Goal: Communication & Community: Answer question/provide support

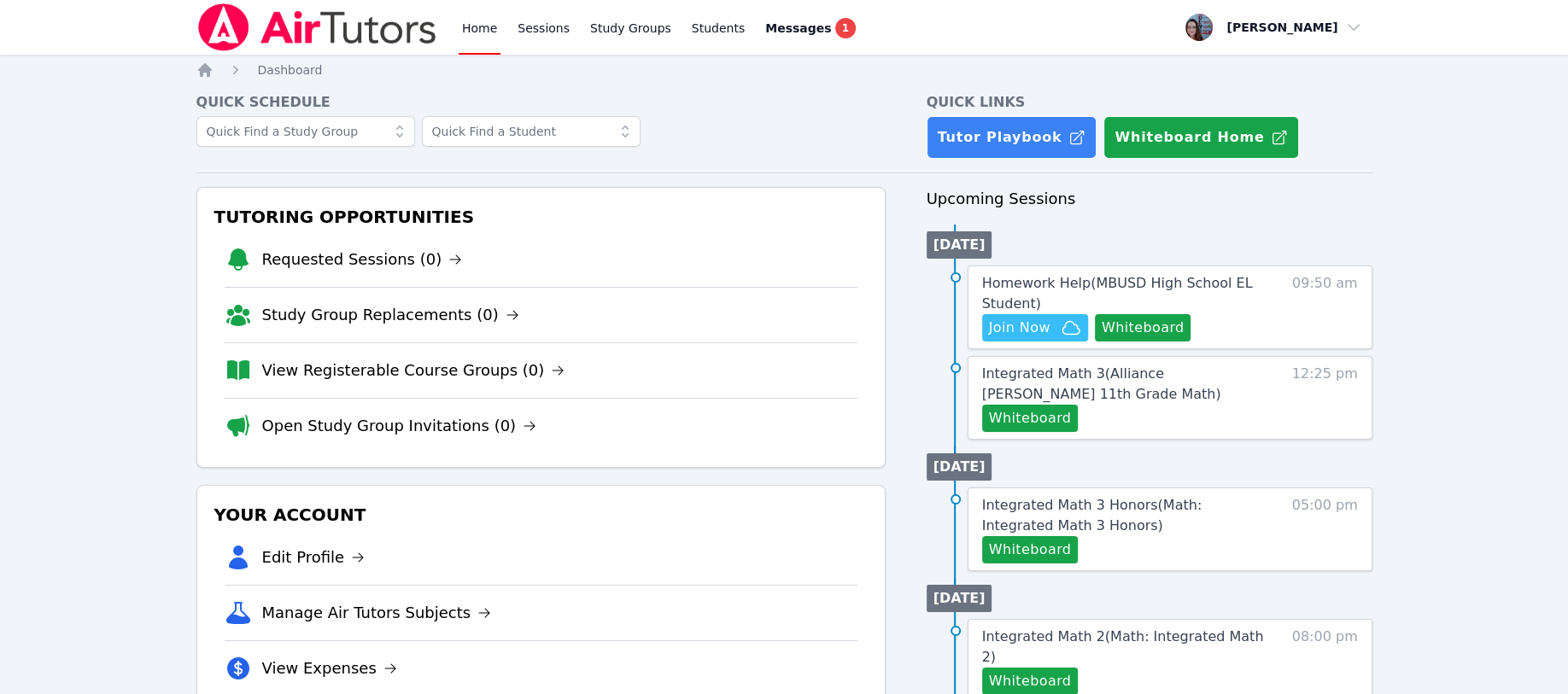
click at [1134, 324] on button "Whiteboard" at bounding box center [1142, 327] width 97 height 27
click at [1020, 321] on span "Join Now" at bounding box center [1020, 327] width 62 height 21
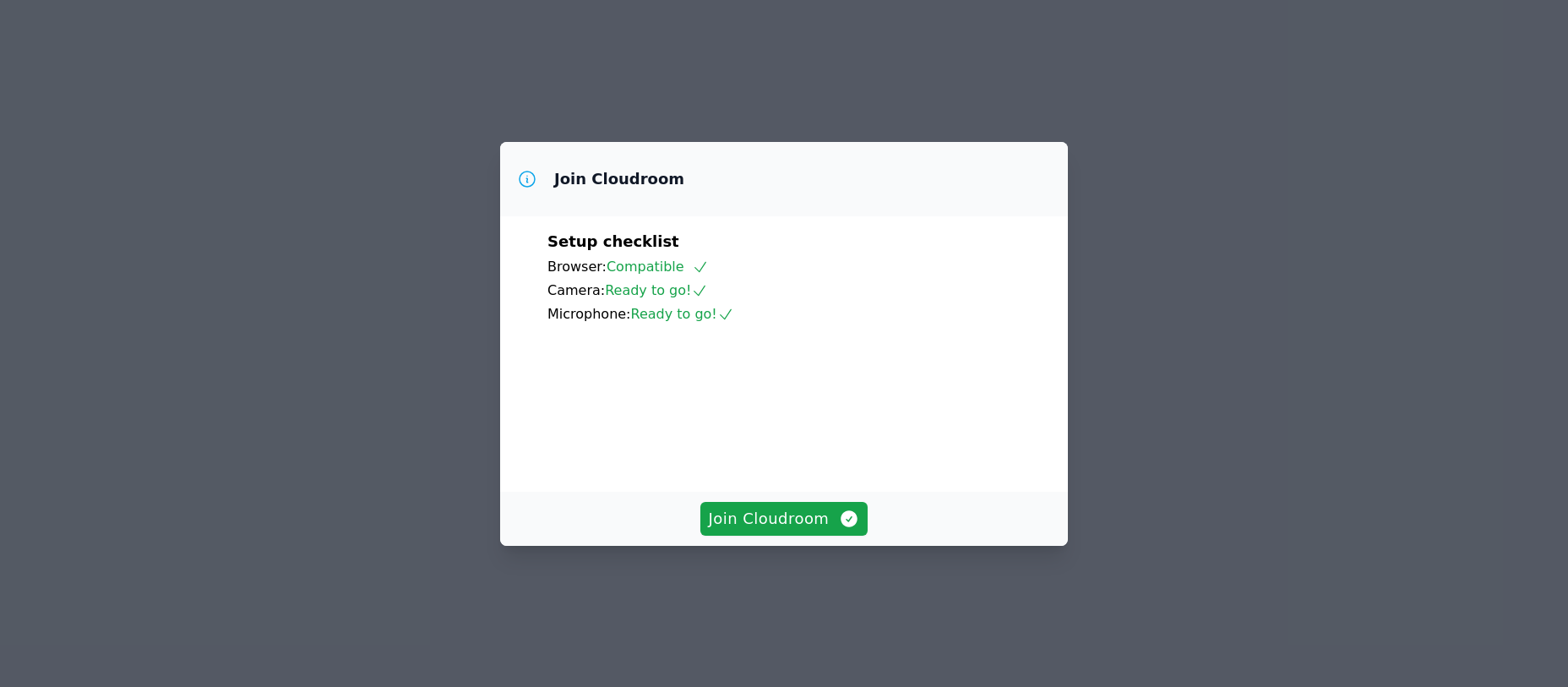
click at [738, 530] on span "Join Cloudroom" at bounding box center [784, 518] width 151 height 23
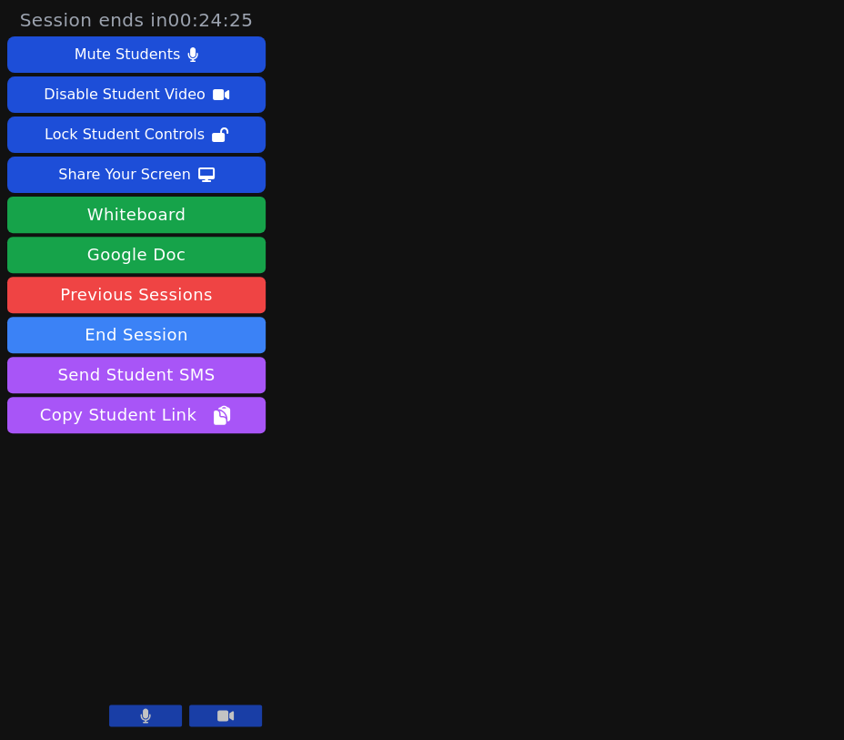
click at [149, 711] on icon at bounding box center [145, 715] width 11 height 15
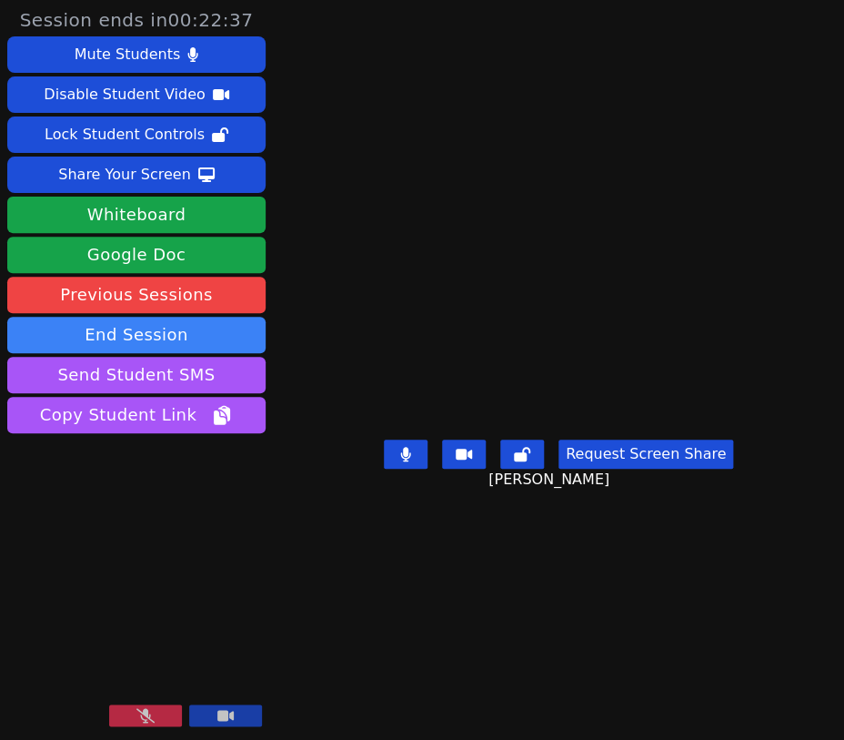
click at [124, 706] on button at bounding box center [145, 715] width 73 height 22
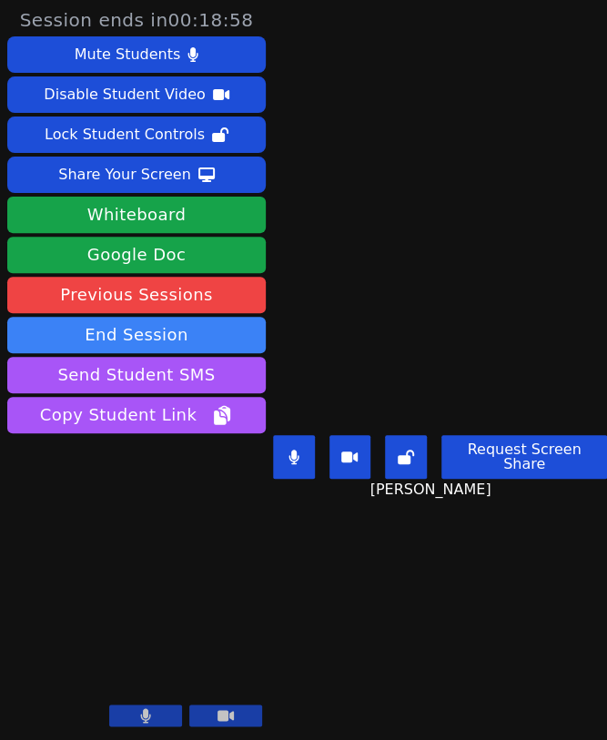
click at [301, 437] on button at bounding box center [294, 457] width 42 height 44
click at [281, 446] on button at bounding box center [294, 457] width 42 height 44
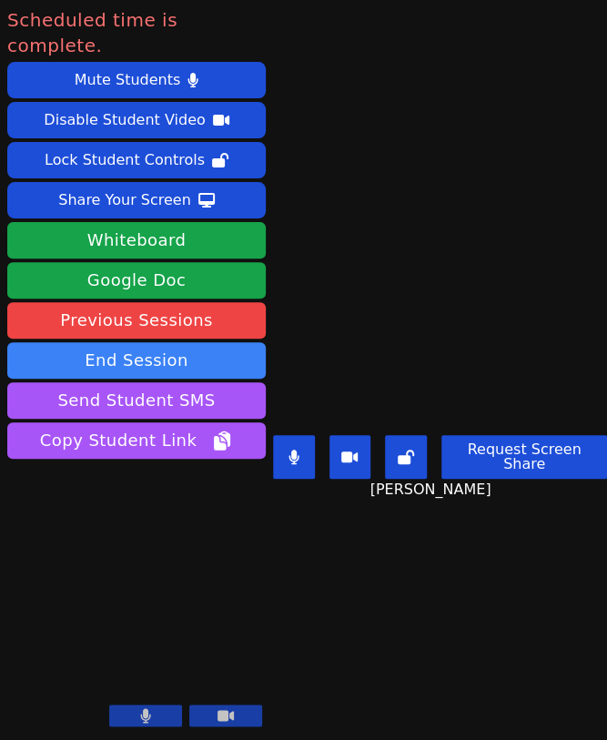
click at [113, 342] on button "End Session" at bounding box center [136, 360] width 258 height 36
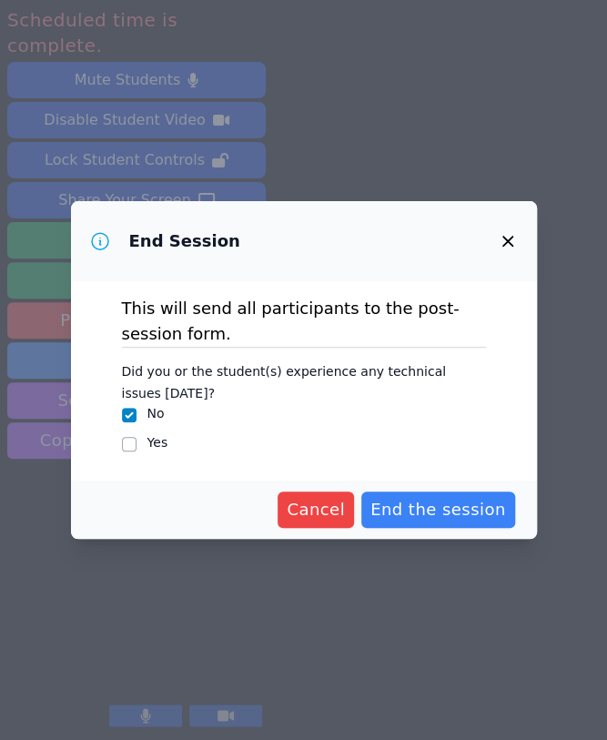
click at [416, 501] on span "End the session" at bounding box center [438, 509] width 136 height 25
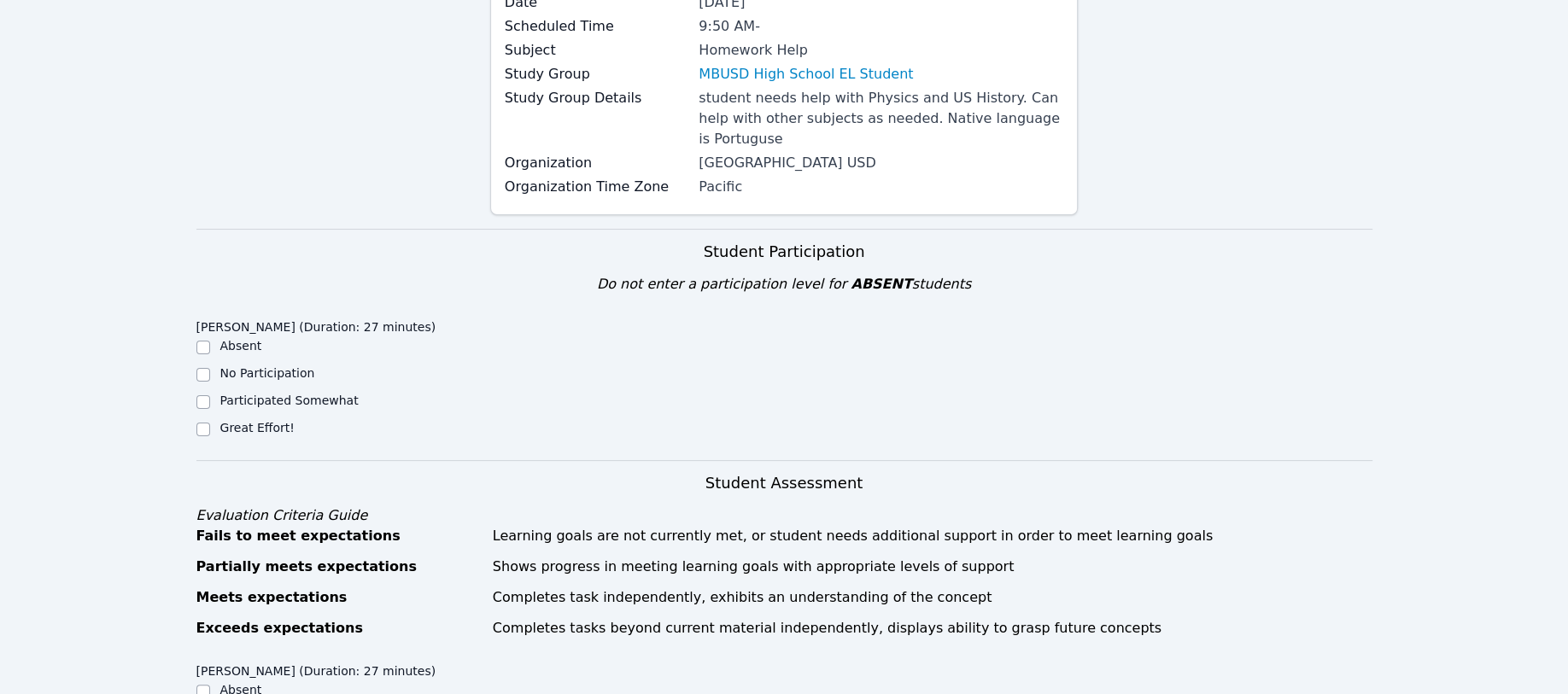
scroll to position [341, 0]
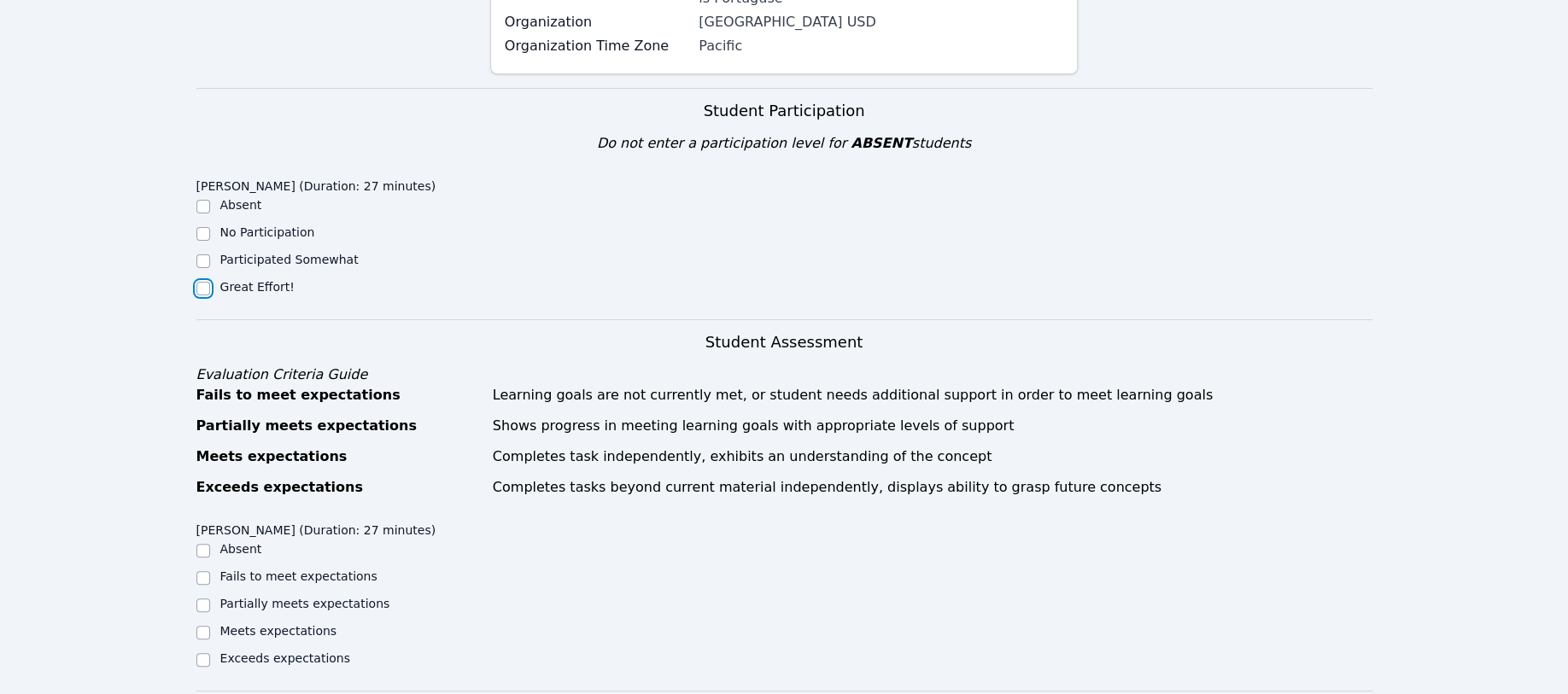
click at [200, 281] on input "Great Effort!" at bounding box center [203, 288] width 14 height 14
checkbox input "true"
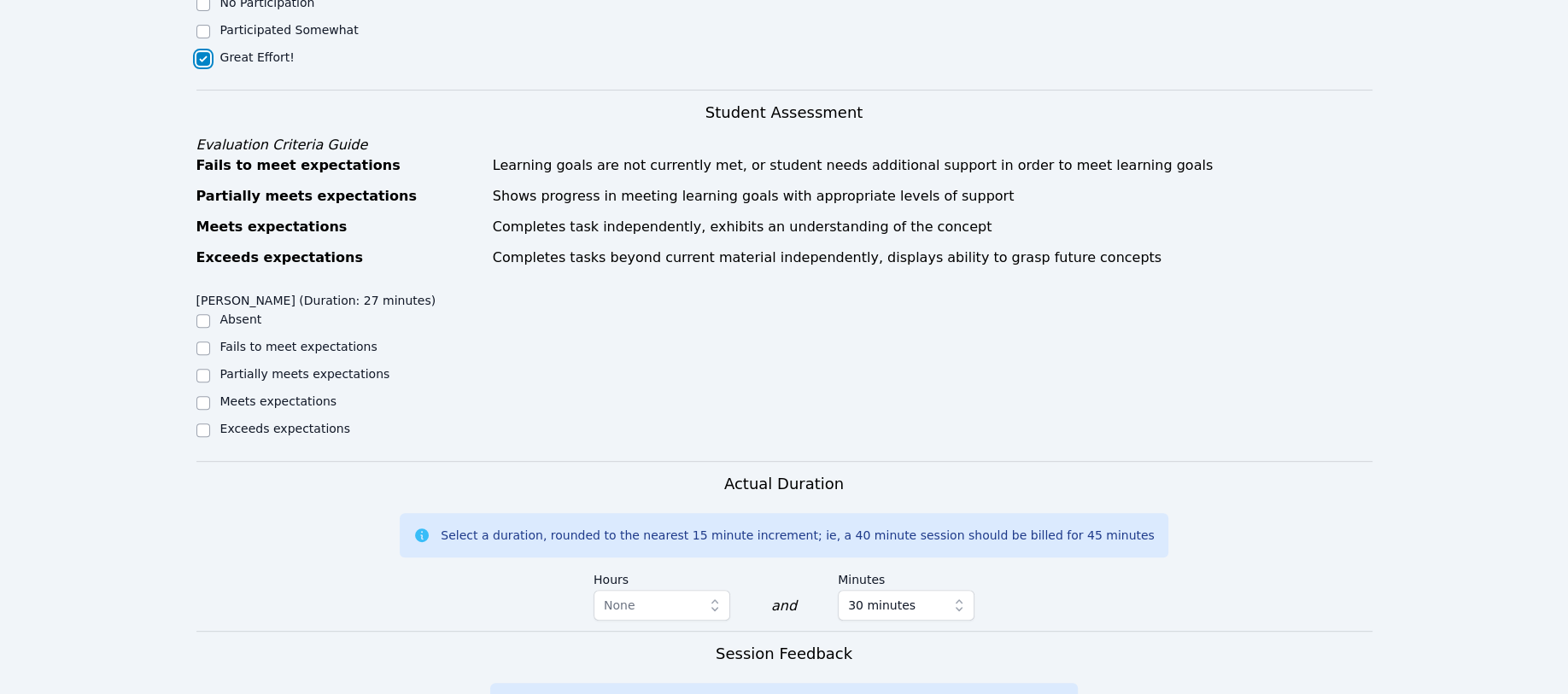
scroll to position [683, 0]
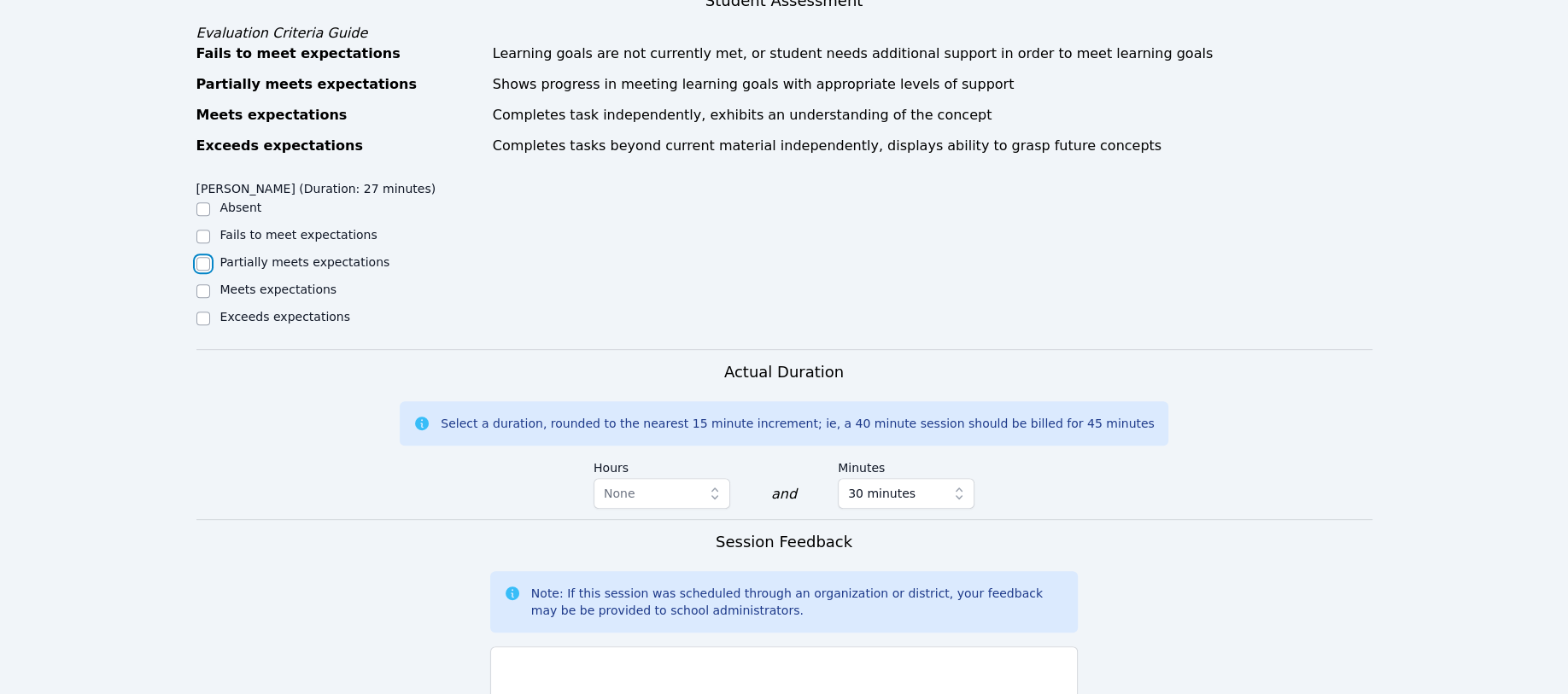
click at [203, 257] on input "Partially meets expectations" at bounding box center [203, 264] width 14 height 14
checkbox input "true"
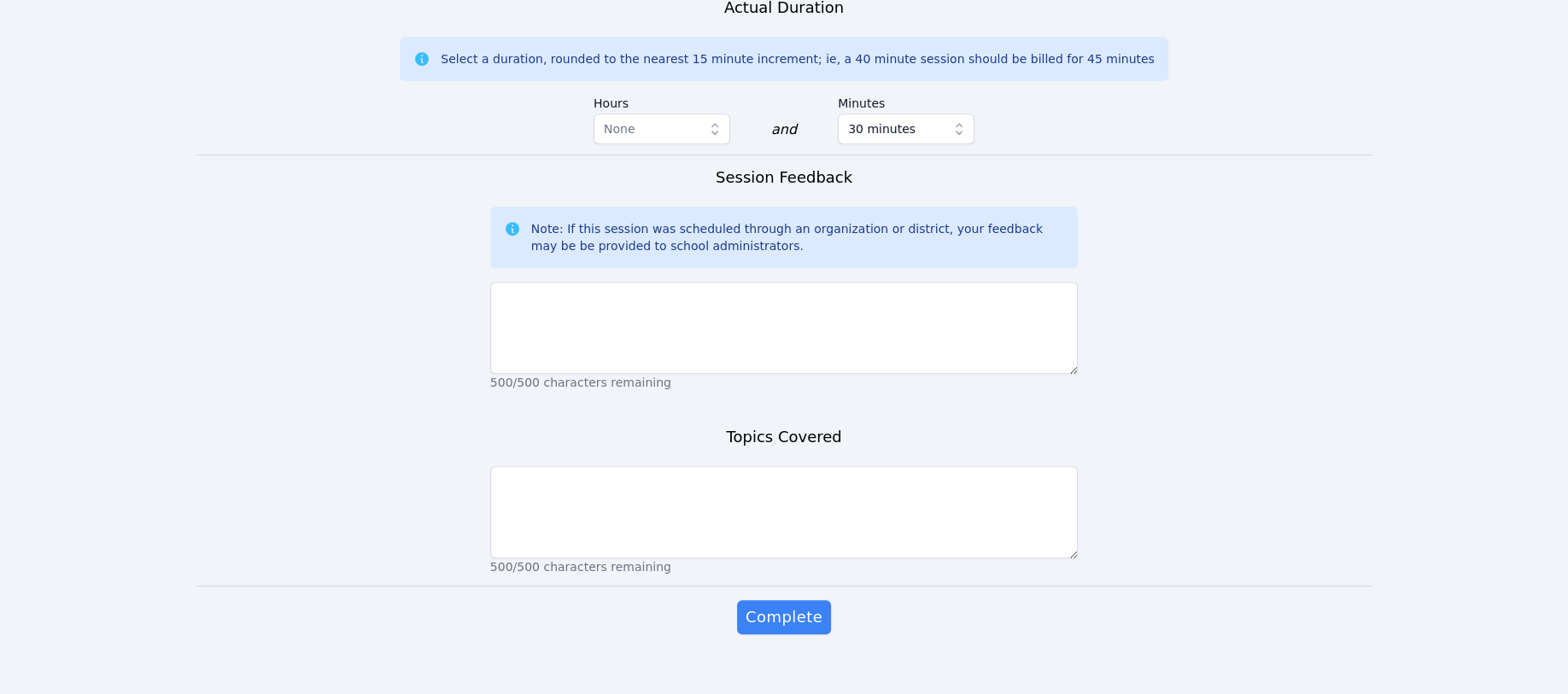
scroll to position [1048, 0]
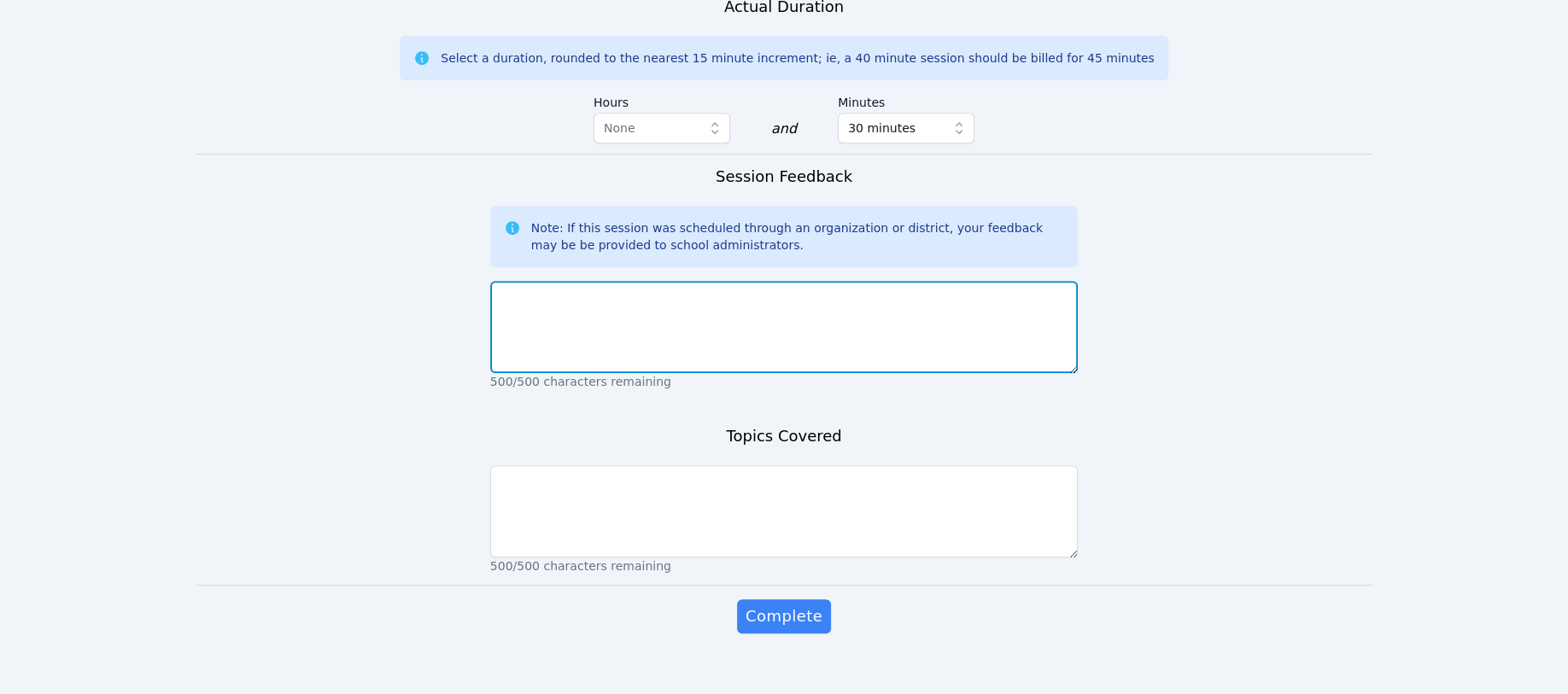
click at [555, 280] on textarea at bounding box center [784, 326] width 588 height 92
type textarea "30 minutes is not enough time to give Alanda the help she needs."
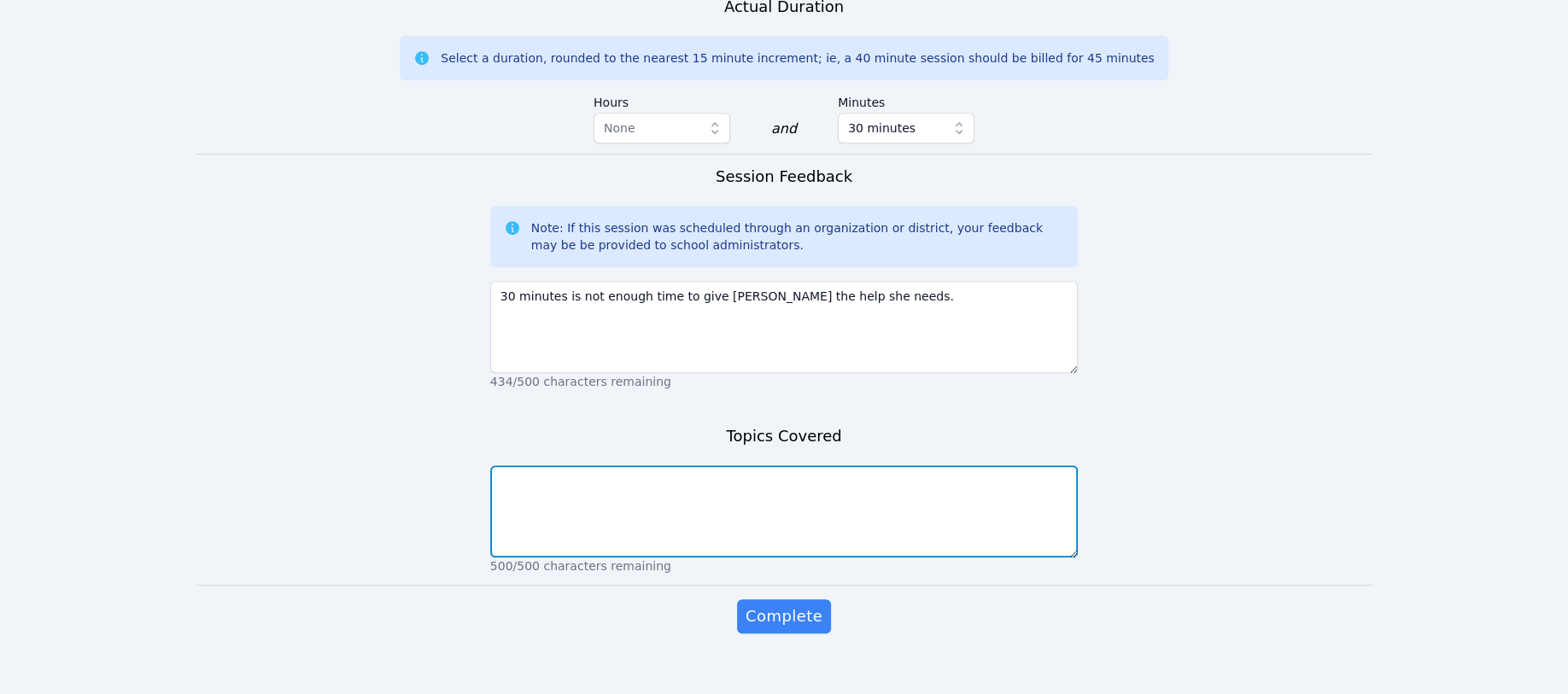
click at [508, 465] on textarea at bounding box center [784, 511] width 588 height 92
type textarea "solving for density and distance formulas, dimensional analysis"
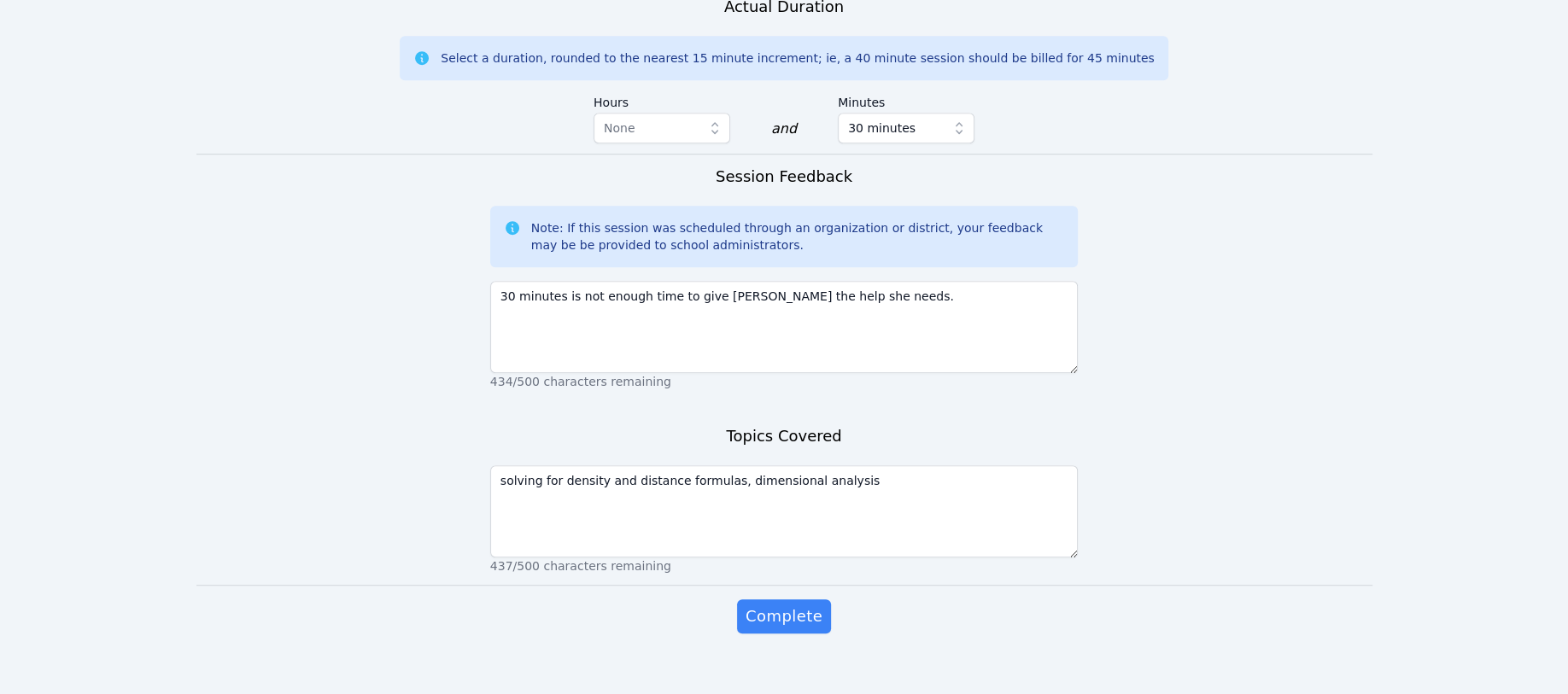
click at [763, 604] on span "Complete" at bounding box center [784, 615] width 77 height 23
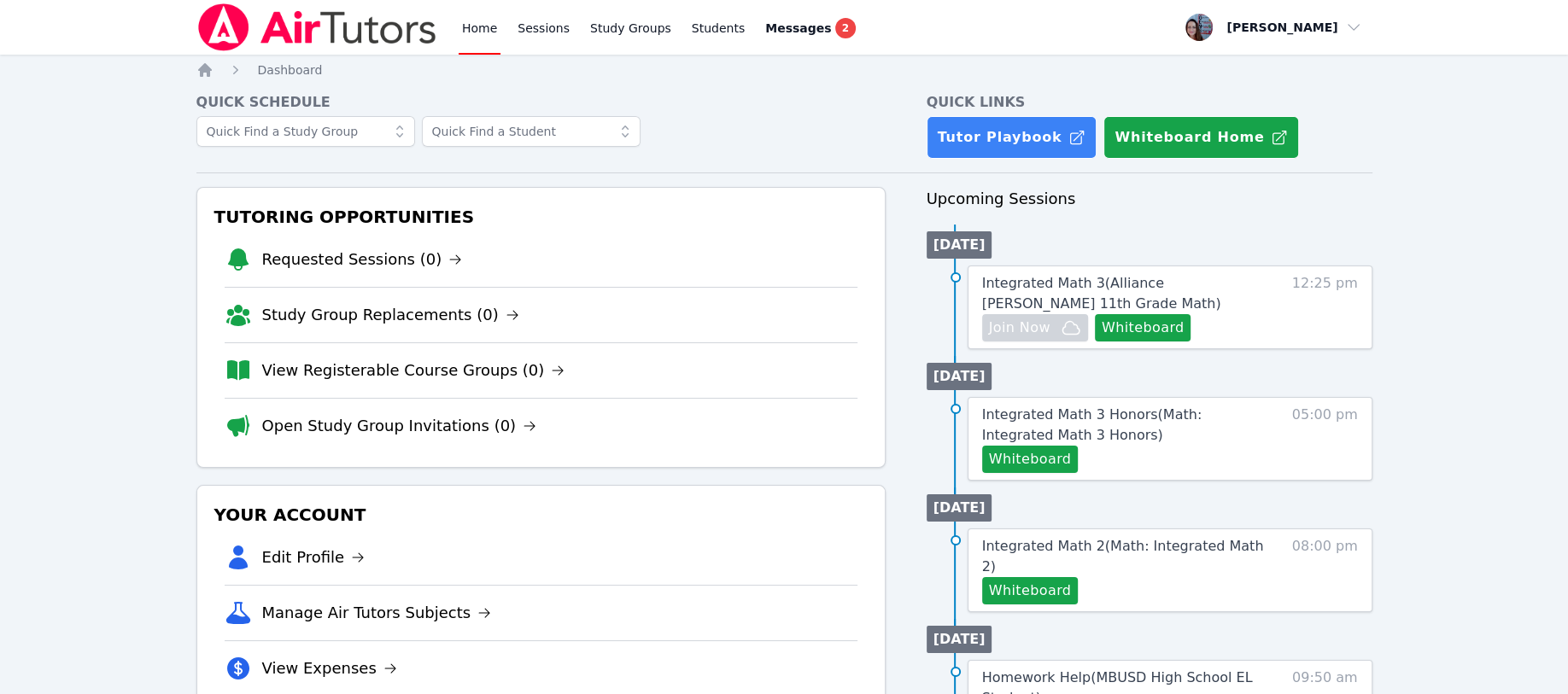
drag, startPoint x: 0, startPoint y: 0, endPoint x: 792, endPoint y: 24, distance: 792.4
click at [792, 24] on span "Messages" at bounding box center [798, 28] width 66 height 17
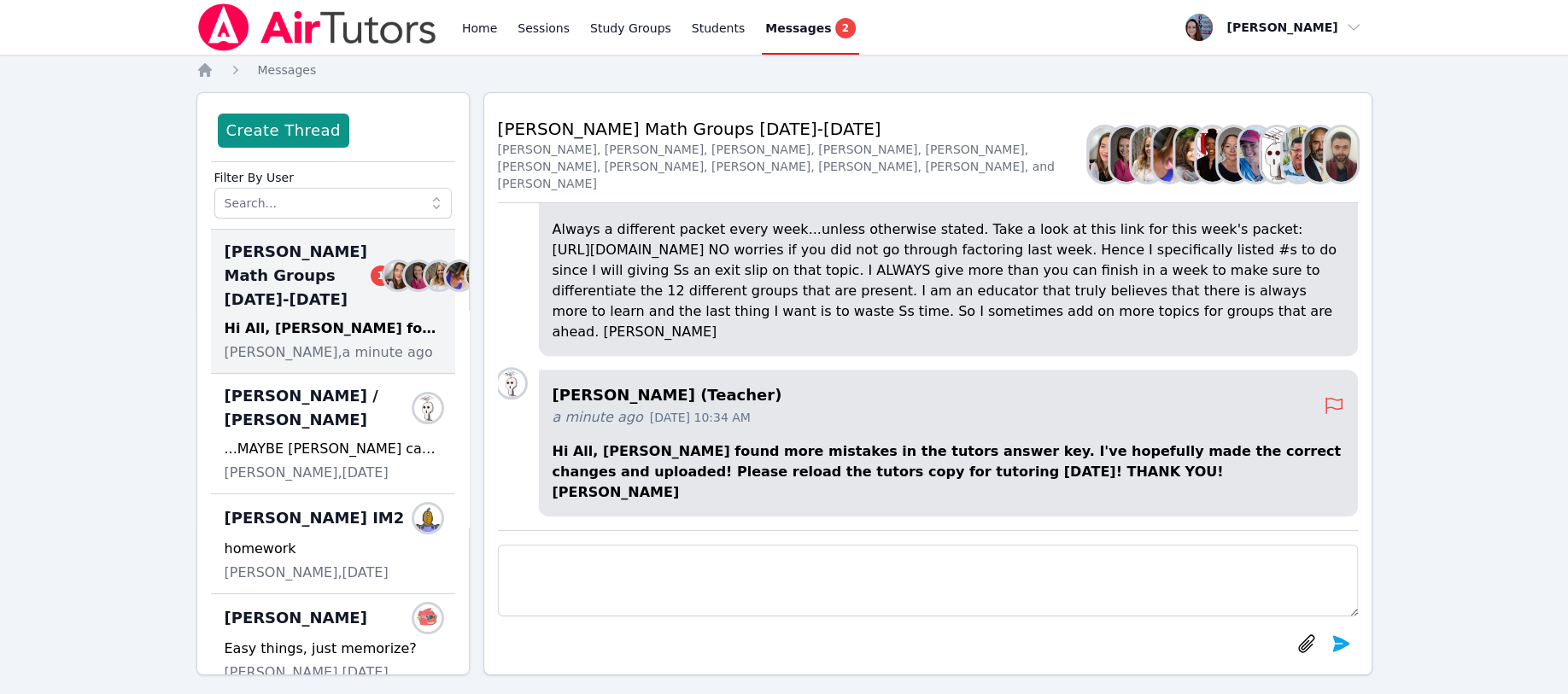
click at [811, 478] on p "Hi All, [PERSON_NAME] found more mistakes in the tutors answer key. I've hopefu…" at bounding box center [948, 472] width 791 height 62
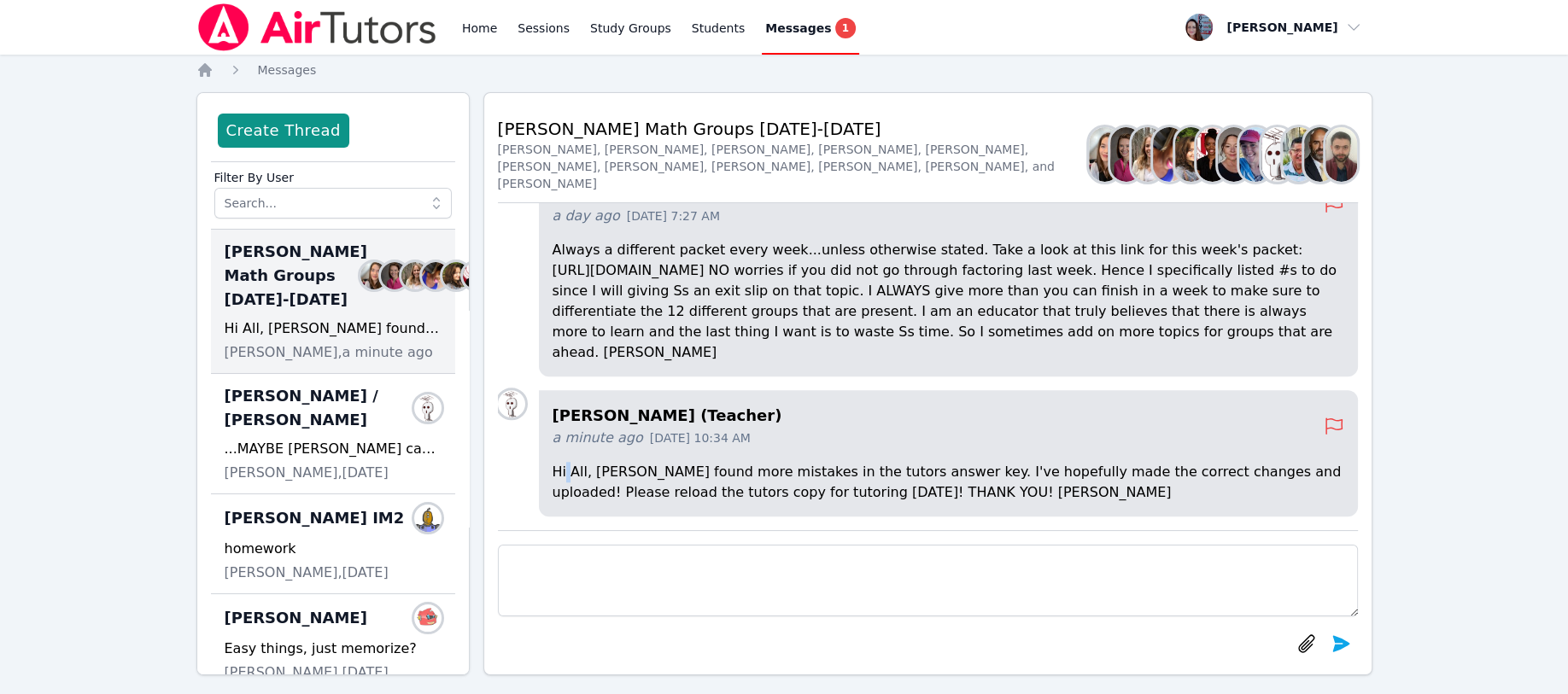
drag, startPoint x: 706, startPoint y: 477, endPoint x: 567, endPoint y: 467, distance: 139.4
click at [567, 467] on p "Hi All, [PERSON_NAME] found more mistakes in the tutors answer key. I've hopefu…" at bounding box center [948, 482] width 791 height 41
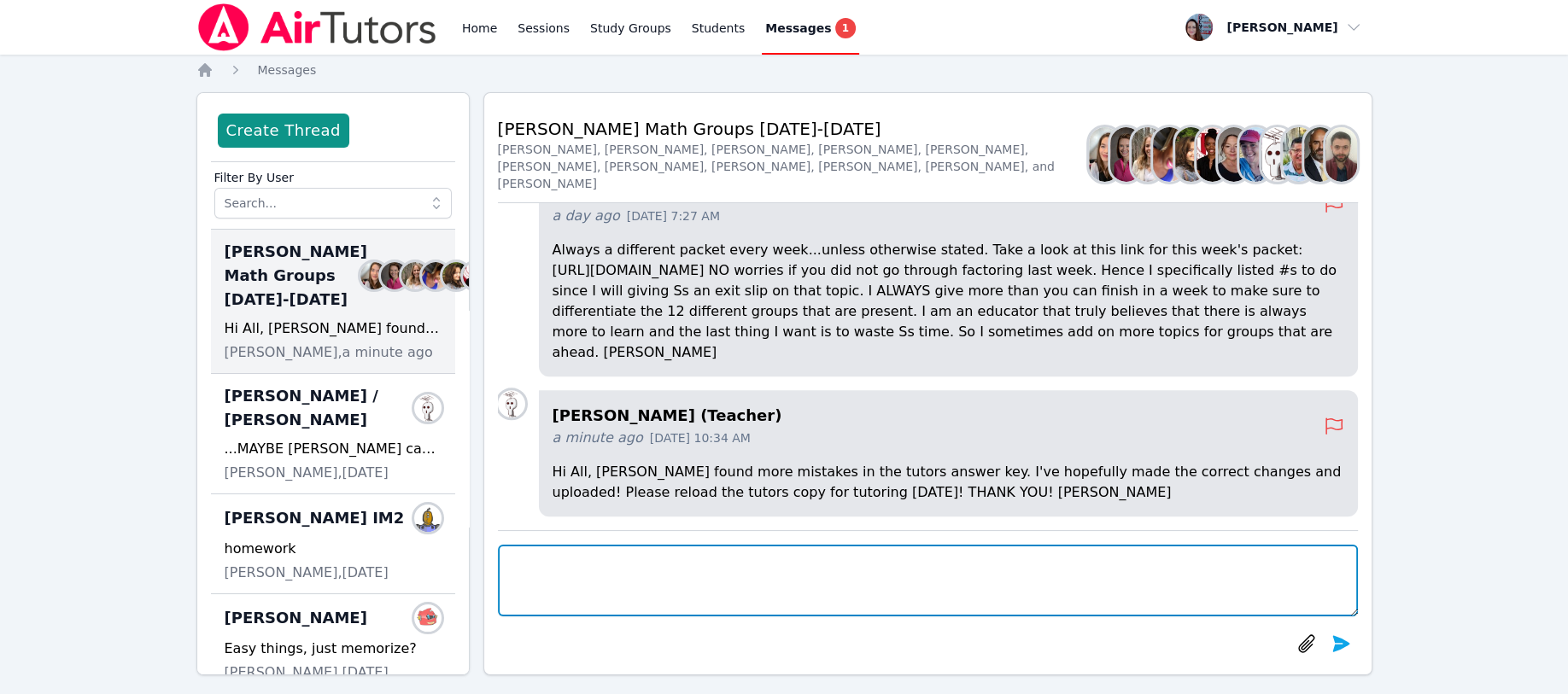
click at [538, 582] on textarea at bounding box center [927, 581] width 860 height 71
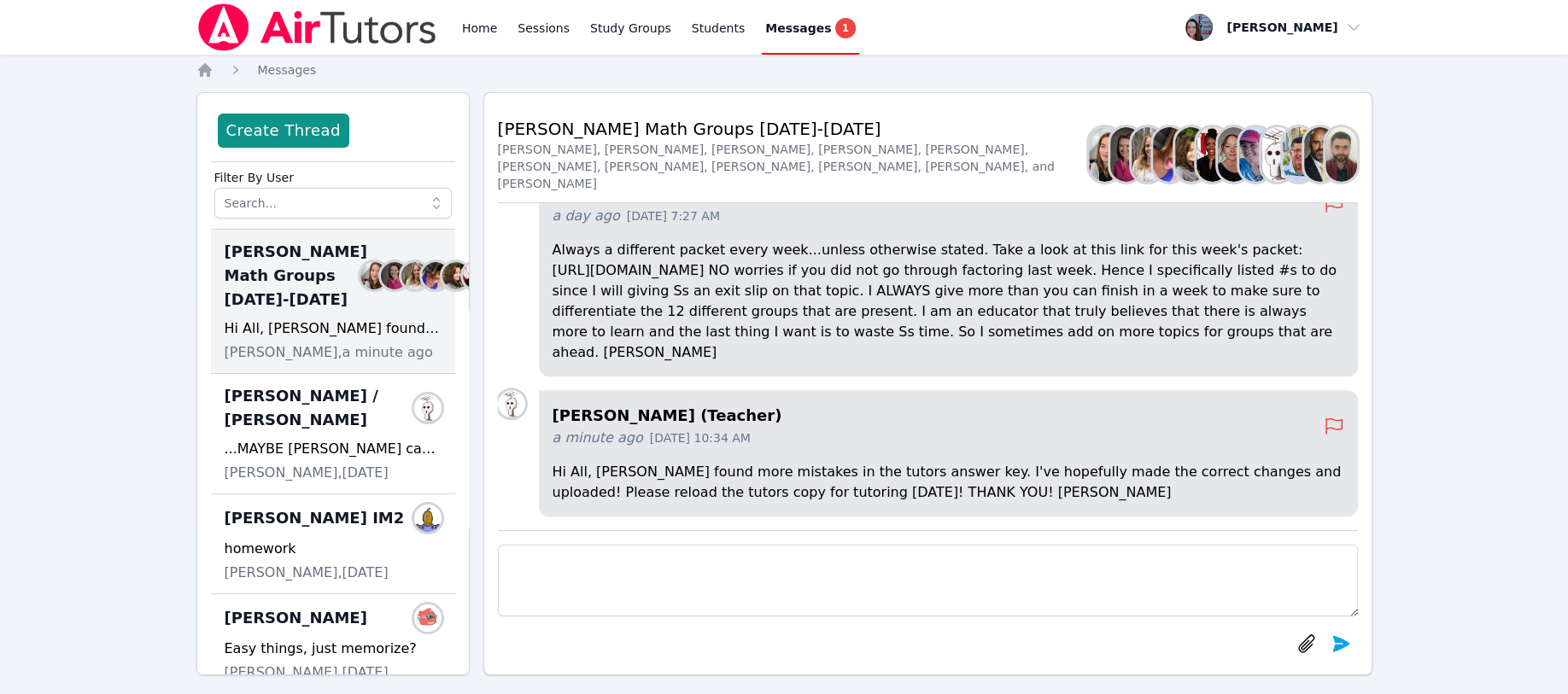
click at [564, 420] on h4 "[PERSON_NAME] (Teacher)" at bounding box center [938, 415] width 771 height 23
click at [1188, 476] on p "Hi All, [PERSON_NAME] found more mistakes in the tutors answer key. I've hopefu…" at bounding box center [948, 482] width 791 height 41
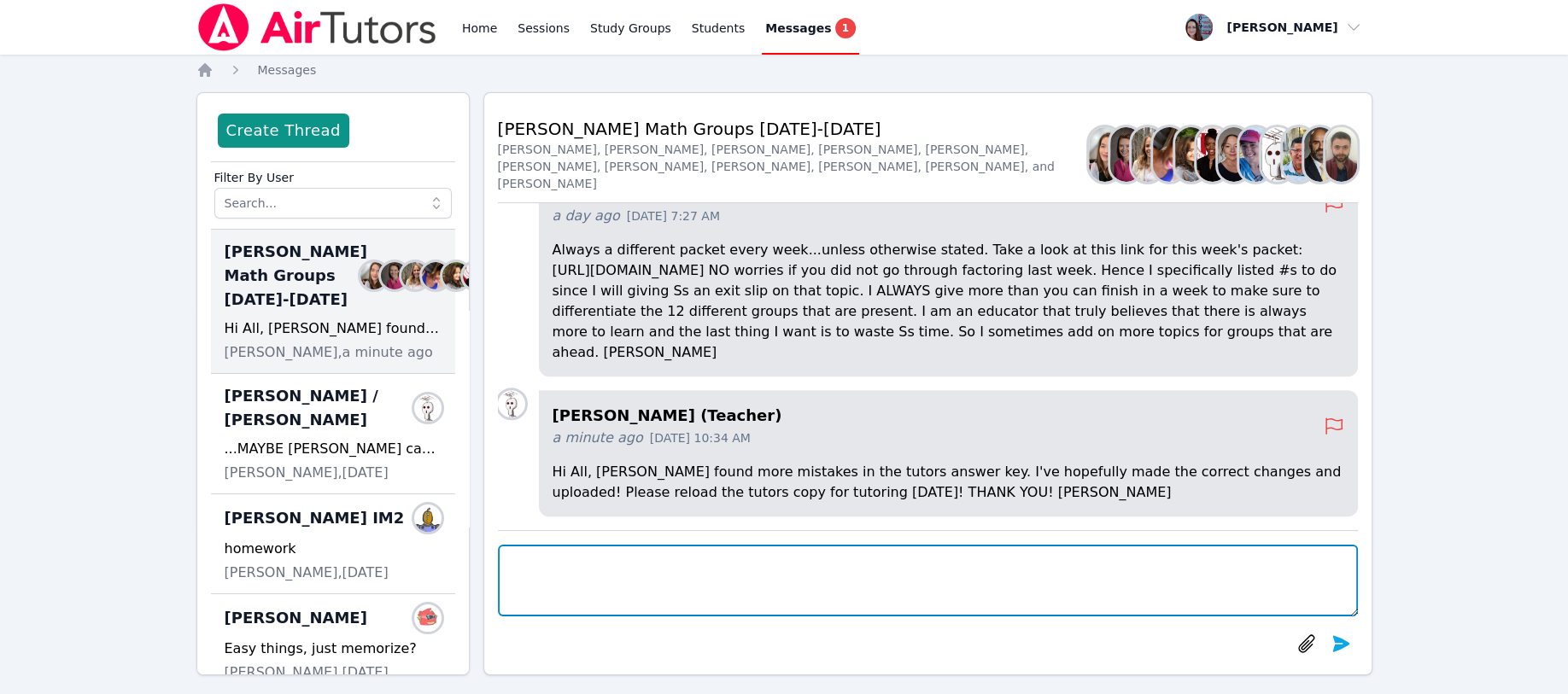
click at [511, 547] on textarea at bounding box center [927, 581] width 860 height 71
type textarea "👌"
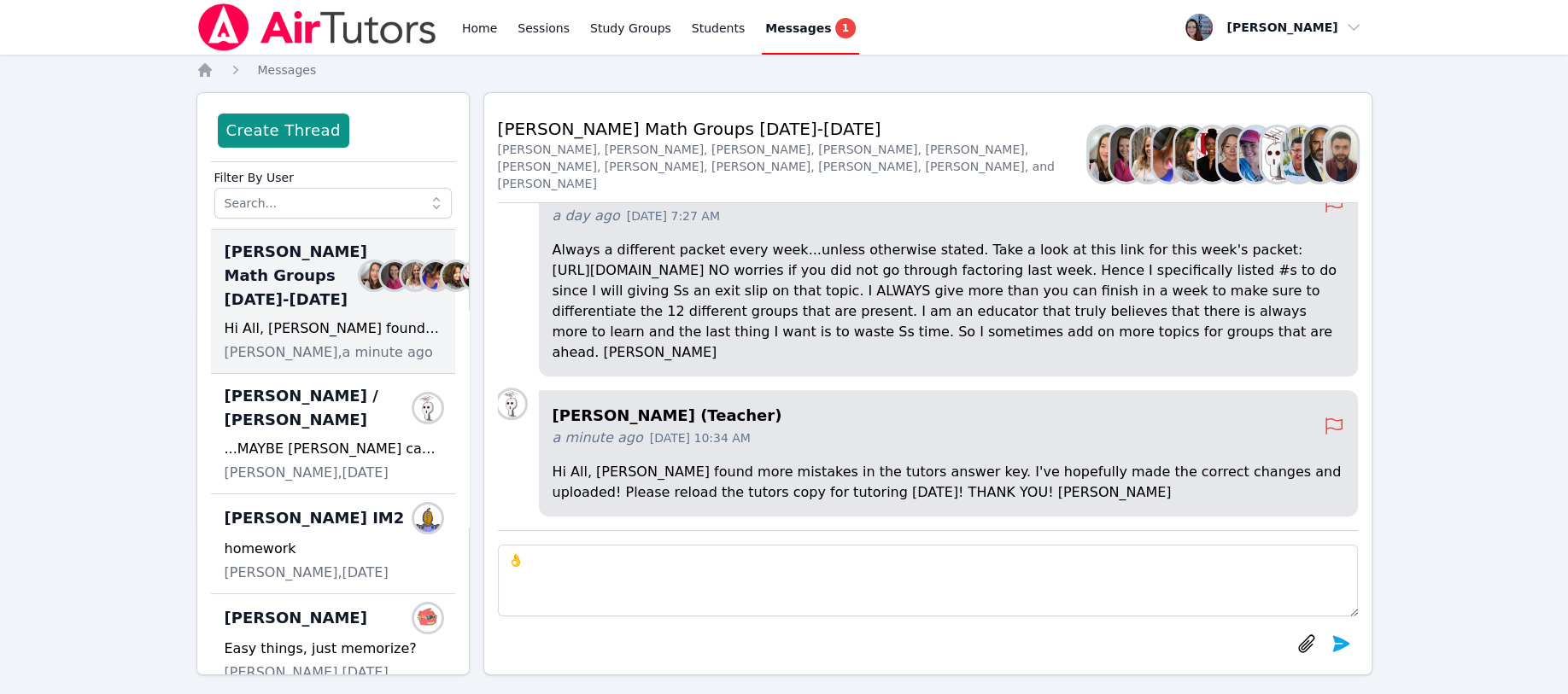
click at [1345, 639] on icon "submit" at bounding box center [1341, 643] width 21 height 21
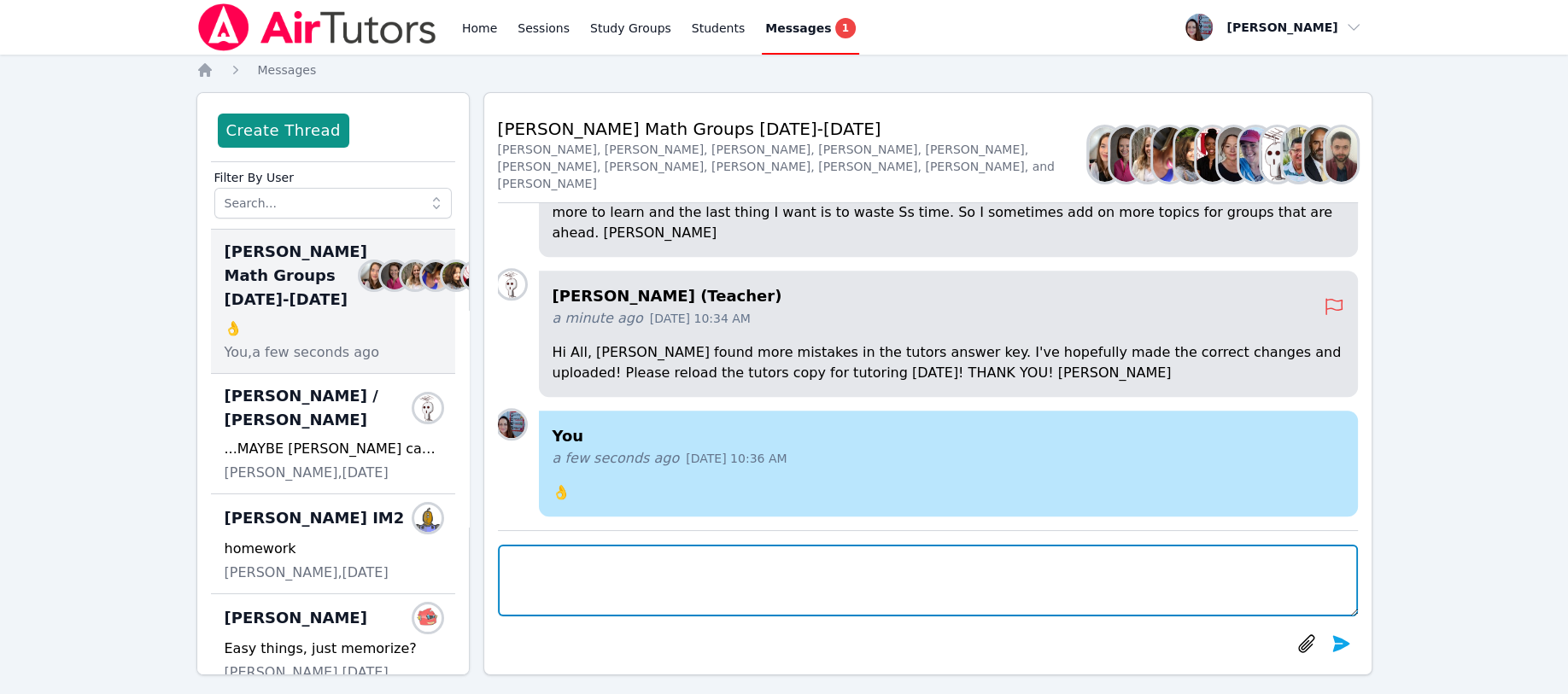
click at [507, 578] on textarea at bounding box center [927, 581] width 860 height 71
type textarea "@"
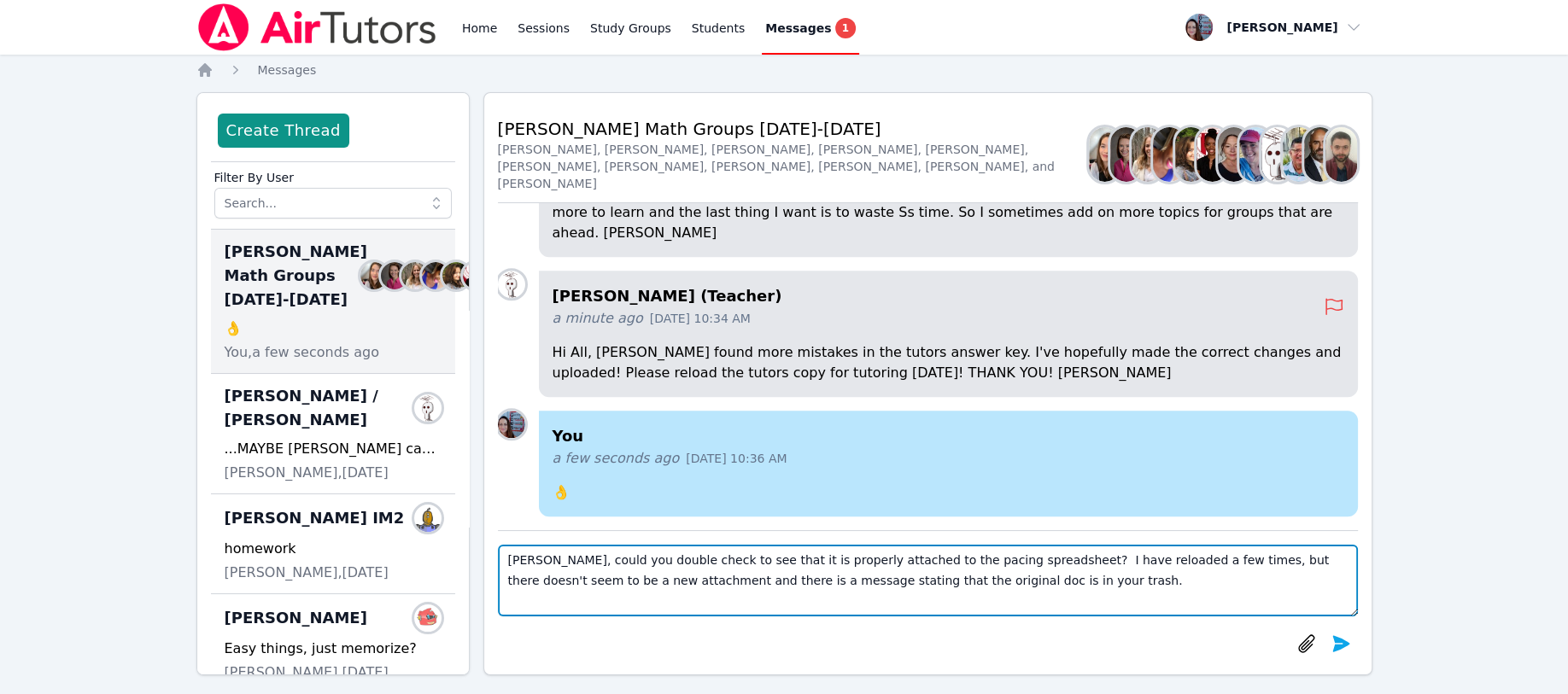
type textarea "Joyce, could you double check to see that it is properly attached to the pacing…"
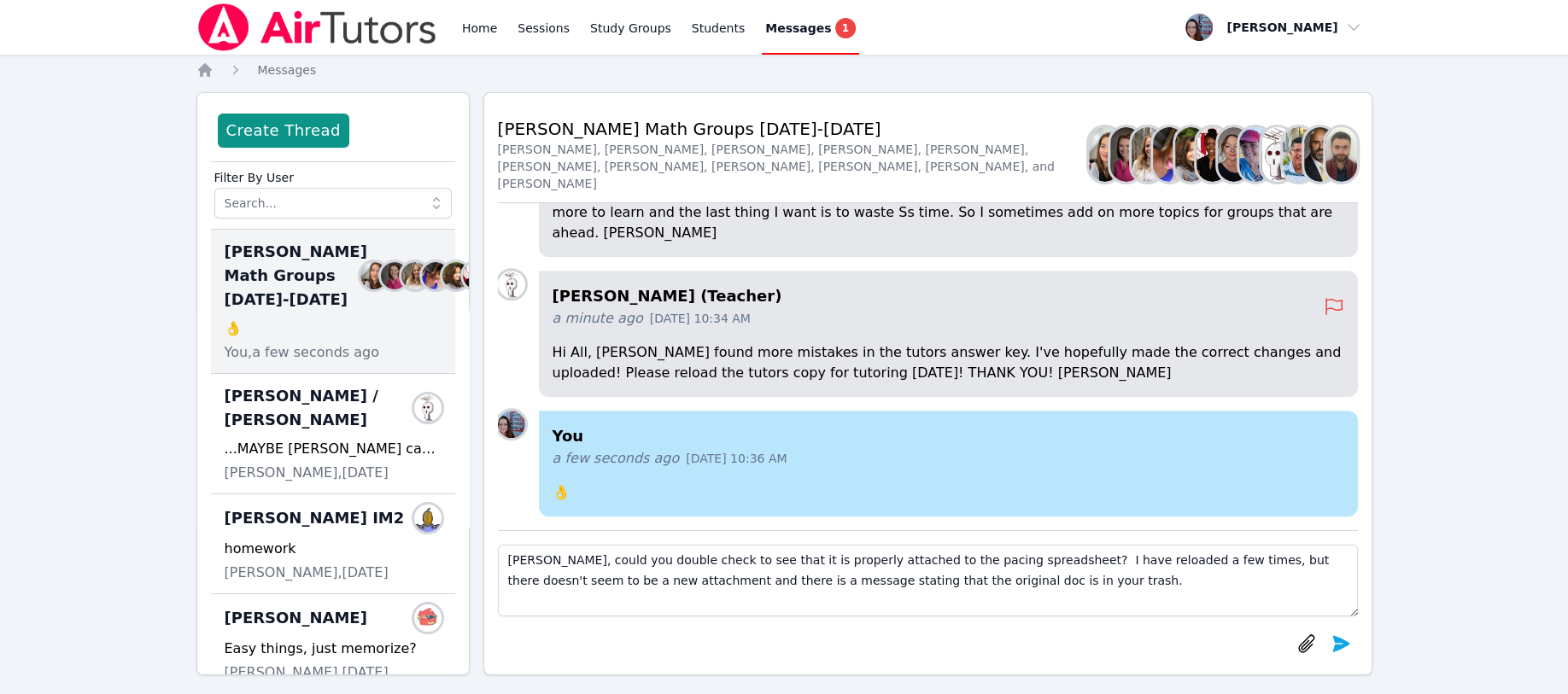
click at [1335, 640] on icon "submit" at bounding box center [1340, 642] width 17 height 16
